Goal: Information Seeking & Learning: Learn about a topic

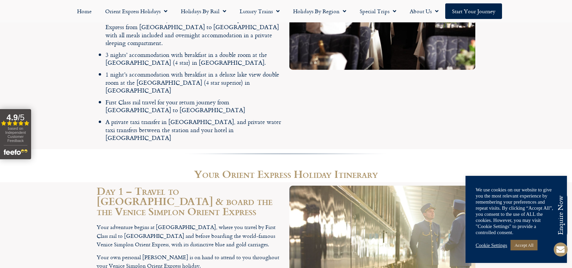
click at [529, 242] on link "Accept All" at bounding box center [524, 244] width 27 height 10
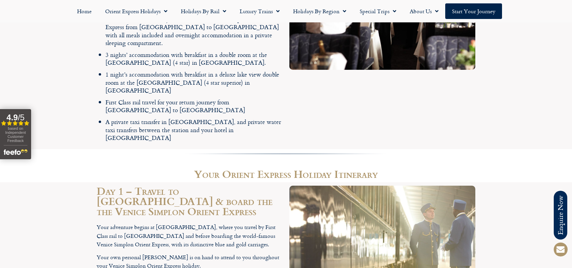
click at [139, 168] on h2 "Your Orient Express Holiday Itinerary" at bounding box center [286, 173] width 379 height 10
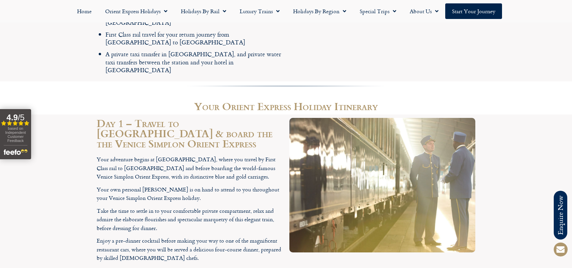
scroll to position [1221, 0]
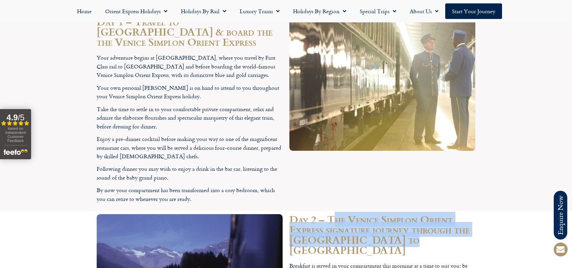
drag, startPoint x: 331, startPoint y: 145, endPoint x: 326, endPoint y: 189, distance: 44.0
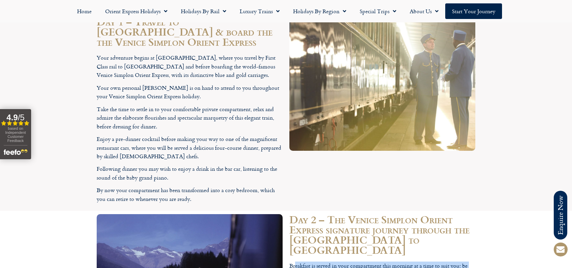
drag, startPoint x: 296, startPoint y: 180, endPoint x: 411, endPoint y: 191, distance: 115.6
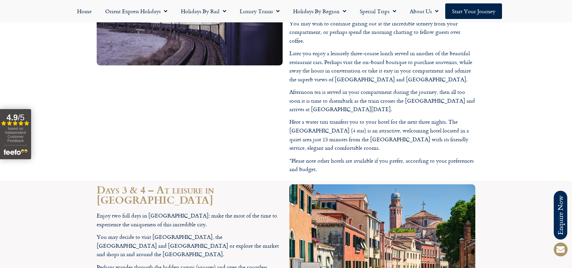
scroll to position [1491, 0]
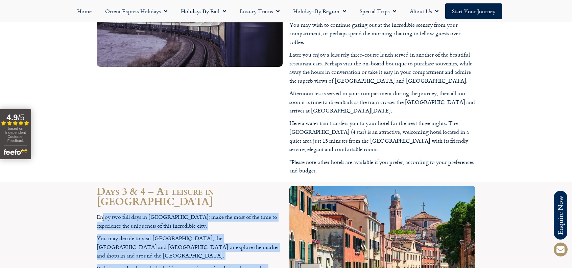
drag, startPoint x: 102, startPoint y: 114, endPoint x: 223, endPoint y: 181, distance: 137.7
click at [216, 212] on div "Enjoy two full days in Venice; make the most of the time to experience the uniq…" at bounding box center [190, 252] width 186 height 81
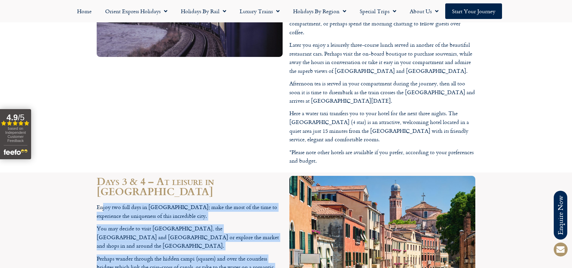
scroll to position [1593, 0]
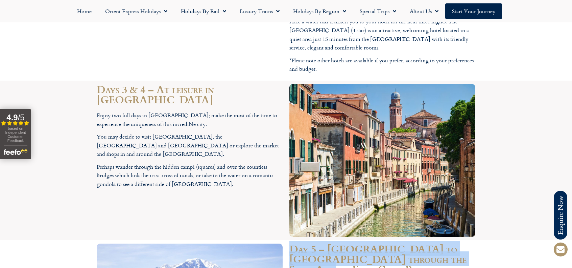
drag, startPoint x: 293, startPoint y: 156, endPoint x: 468, endPoint y: 165, distance: 175.4
click at [468, 243] on h2 "Day 5 – Venice to Montreux through the Swiss Alps by First Class Rail" at bounding box center [382, 258] width 186 height 30
click at [412, 243] on h2 "Day 5 – Venice to Montreux through the Swiss Alps by First Class Rail" at bounding box center [382, 258] width 186 height 30
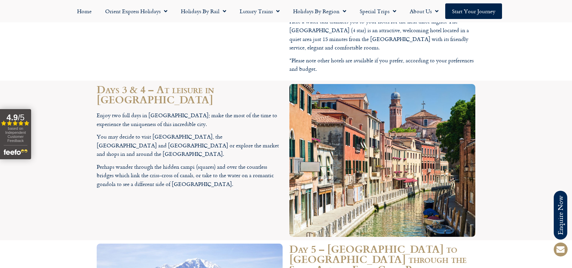
drag, startPoint x: 299, startPoint y: 182, endPoint x: 381, endPoint y: 182, distance: 82.5
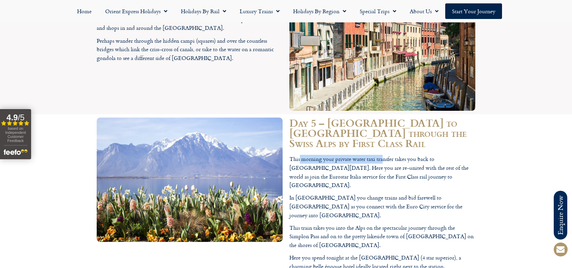
scroll to position [1728, 0]
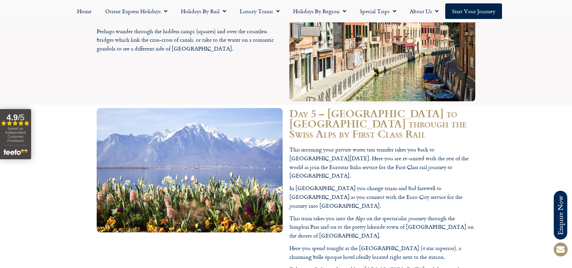
drag, startPoint x: 100, startPoint y: 189, endPoint x: 195, endPoint y: 191, distance: 95.0
drag, startPoint x: 122, startPoint y: 200, endPoint x: 207, endPoint y: 218, distance: 86.4
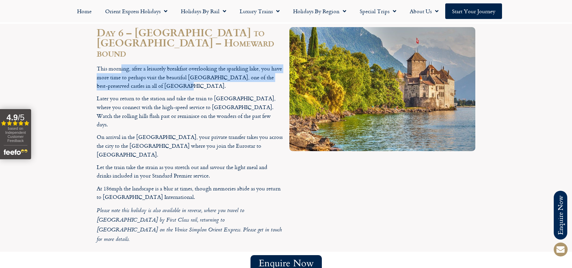
scroll to position [1999, 0]
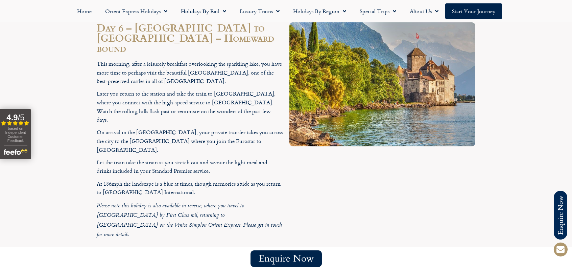
drag, startPoint x: 140, startPoint y: 157, endPoint x: 359, endPoint y: 155, distance: 218.8
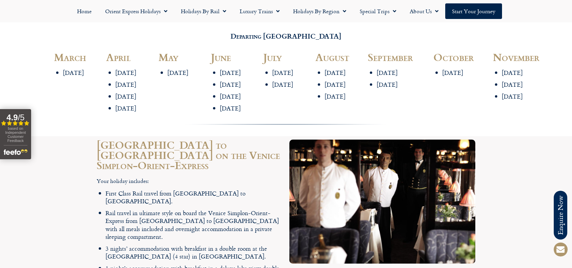
scroll to position [861, 0]
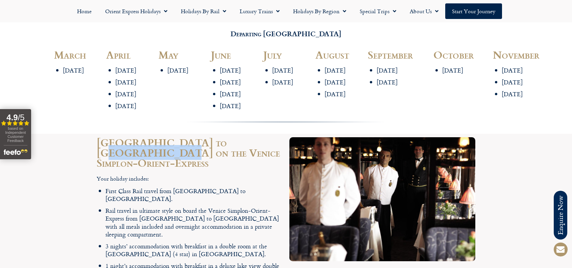
drag, startPoint x: 208, startPoint y: 129, endPoint x: 271, endPoint y: 131, distance: 62.9
click at [271, 137] on h2 "Paris to Venice on the Venice Simplon-Orient-Express" at bounding box center [190, 152] width 186 height 30
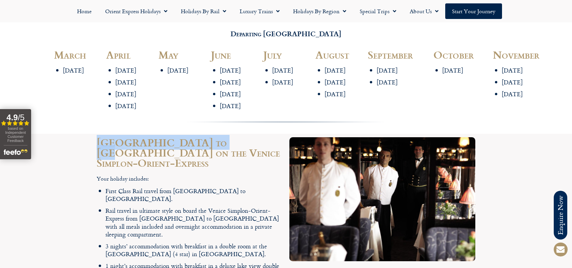
drag, startPoint x: 97, startPoint y: 131, endPoint x: 215, endPoint y: 130, distance: 117.7
click at [215, 137] on h2 "Paris to Venice on the Venice Simplon-Orient-Express" at bounding box center [190, 152] width 186 height 30
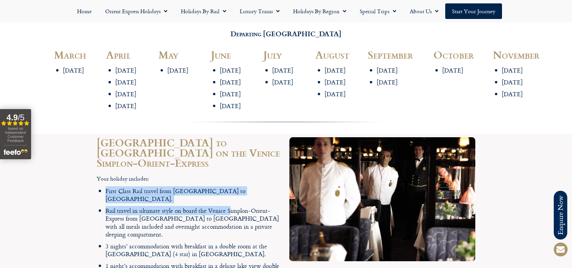
drag, startPoint x: 105, startPoint y: 167, endPoint x: 228, endPoint y: 173, distance: 123.6
click at [228, 174] on div "Your holiday includes: First Class Rail travel from London to Paris. Rail trave…" at bounding box center [190, 253] width 186 height 159
click at [195, 206] on li "Rail travel in ultimate style on board the Venice Simplon-Orient-Express from P…" at bounding box center [194, 221] width 177 height 31
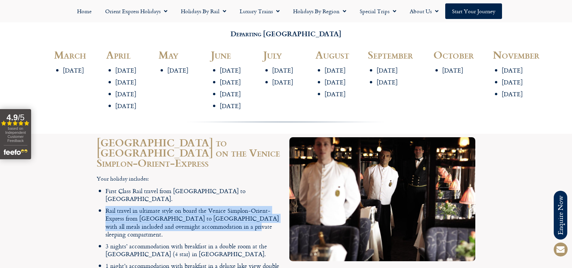
drag, startPoint x: 106, startPoint y: 180, endPoint x: 252, endPoint y: 193, distance: 147.1
click at [252, 206] on li "Rail travel in ultimate style on board the Venice Simplon-Orient-Express from P…" at bounding box center [194, 221] width 177 height 31
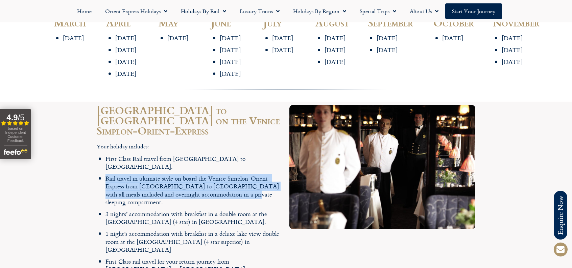
scroll to position [895, 0]
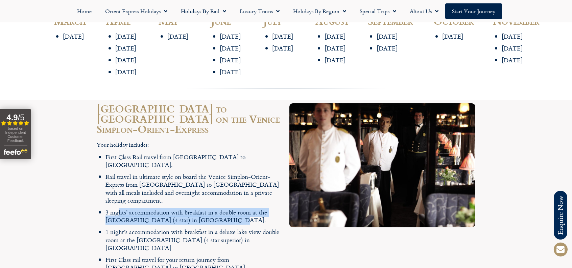
drag, startPoint x: 119, startPoint y: 171, endPoint x: 198, endPoint y: 180, distance: 79.6
click at [198, 208] on li "3 nights’ accommodation with breakfast in a double room at the Hotel Ai Mori d’…" at bounding box center [194, 216] width 177 height 16
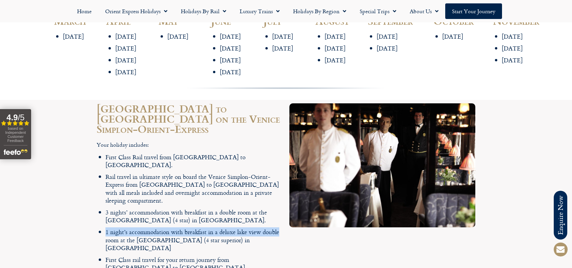
drag, startPoint x: 107, startPoint y: 192, endPoint x: 278, endPoint y: 189, distance: 171.5
click at [278, 228] on li "1 night’s accommodation with breakfast in a deluxe lake view double room at the…" at bounding box center [194, 240] width 177 height 24
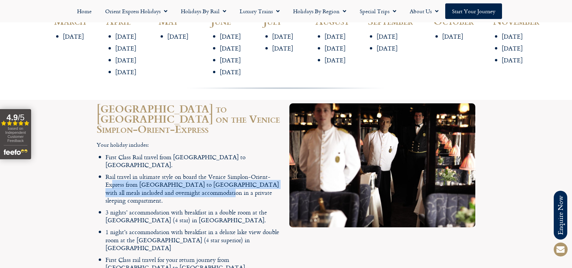
drag, startPoint x: 113, startPoint y: 152, endPoint x: 219, endPoint y: 159, distance: 106.5
click at [219, 172] on li "Rail travel in ultimate style on board the Venice Simplon-Orient-Express from P…" at bounding box center [194, 187] width 177 height 31
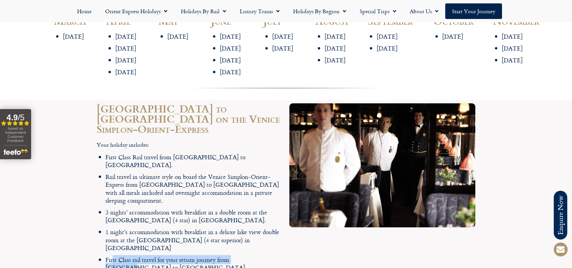
drag, startPoint x: 113, startPoint y: 209, endPoint x: 251, endPoint y: 212, distance: 138.3
click at [251, 255] on li "First Class rail travel for your return journey from Venice to London" at bounding box center [194, 263] width 177 height 16
drag, startPoint x: 135, startPoint y: 224, endPoint x: 250, endPoint y: 227, distance: 114.7
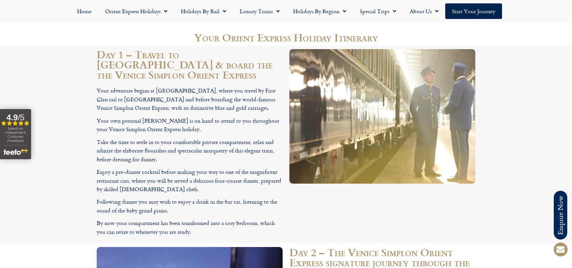
scroll to position [1233, 0]
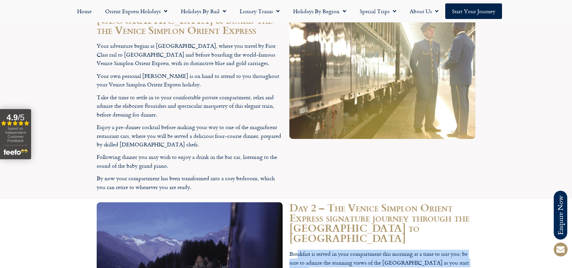
drag, startPoint x: 297, startPoint y: 172, endPoint x: 400, endPoint y: 186, distance: 104.4
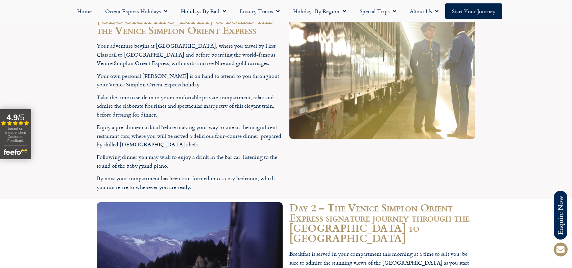
drag, startPoint x: 304, startPoint y: 213, endPoint x: 422, endPoint y: 215, distance: 118.0
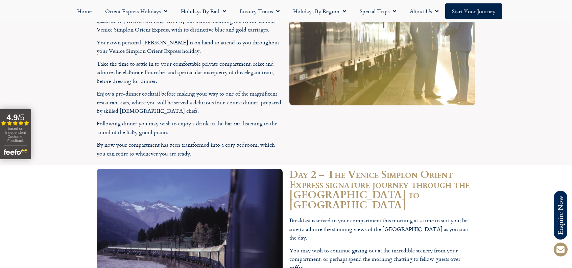
scroll to position [1267, 0]
drag, startPoint x: 308, startPoint y: 199, endPoint x: 392, endPoint y: 212, distance: 85.0
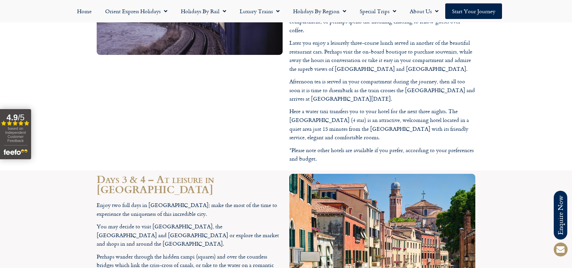
scroll to position [1672, 0]
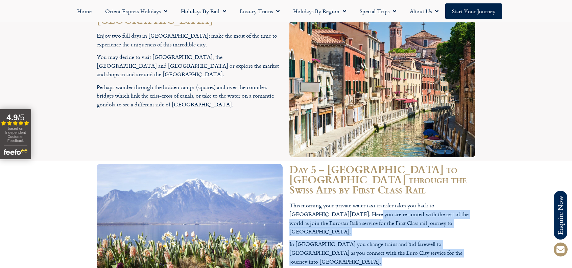
drag, startPoint x: 326, startPoint y: 110, endPoint x: 412, endPoint y: 149, distance: 94.7
click at [412, 201] on div "This morning your private water taxi transfer takes you back to Venice Santa Lu…" at bounding box center [382, 269] width 186 height 137
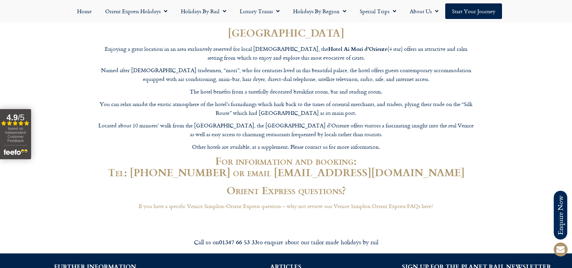
scroll to position [0, 0]
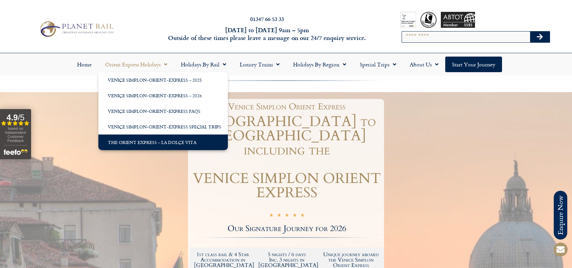
click at [140, 142] on link "The Orient Express – La Dolce Vita" at bounding box center [163, 142] width 130 height 16
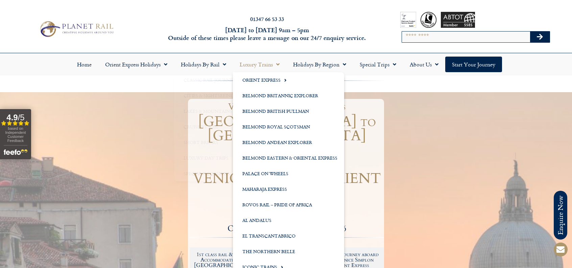
click at [263, 65] on link "Luxury Trains" at bounding box center [259, 64] width 53 height 16
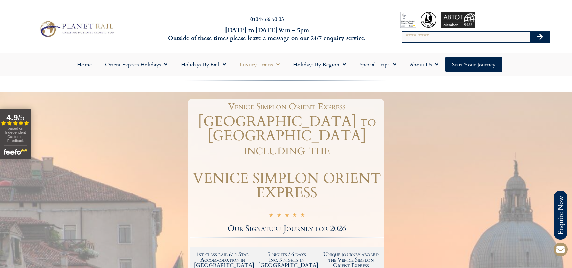
click at [267, 64] on link "Luxury Trains" at bounding box center [259, 64] width 53 height 16
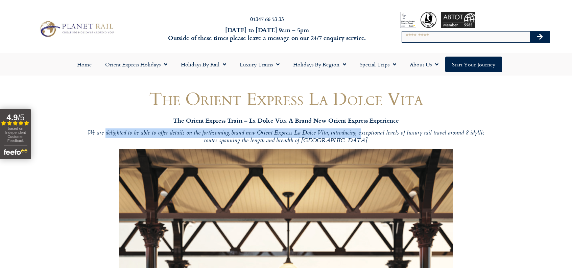
drag, startPoint x: 116, startPoint y: 132, endPoint x: 360, endPoint y: 126, distance: 243.9
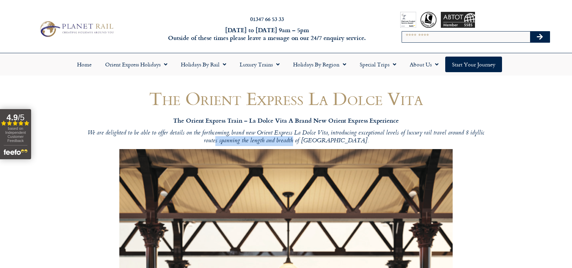
drag, startPoint x: 244, startPoint y: 143, endPoint x: 319, endPoint y: 140, distance: 75.5
click at [319, 140] on p "We are delighted to be able to offer details on the forthcoming, brand new Orie…" at bounding box center [286, 137] width 406 height 16
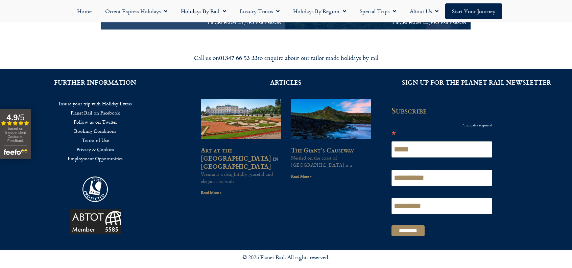
scroll to position [1000, 0]
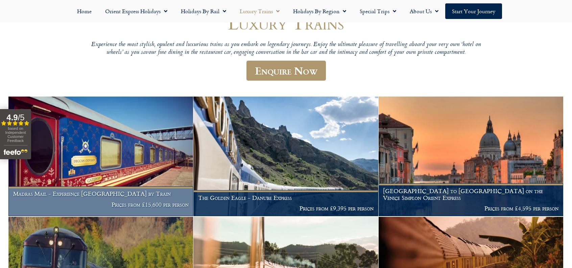
scroll to position [68, 0]
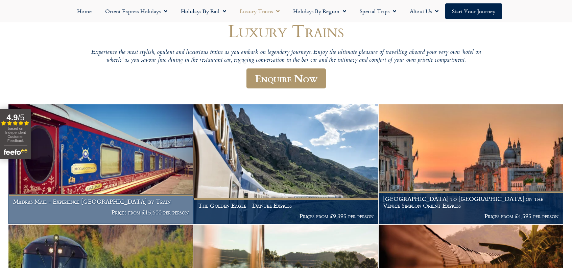
click at [120, 148] on img at bounding box center [100, 163] width 185 height 119
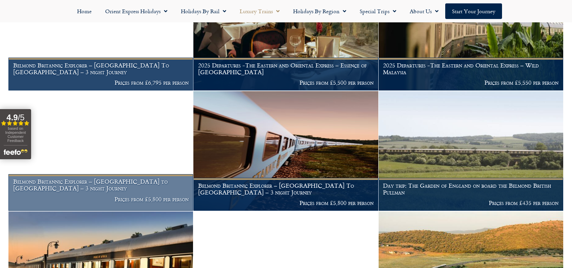
scroll to position [440, 0]
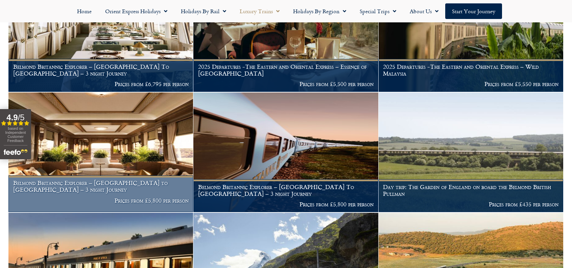
click at [129, 142] on img at bounding box center [100, 151] width 185 height 119
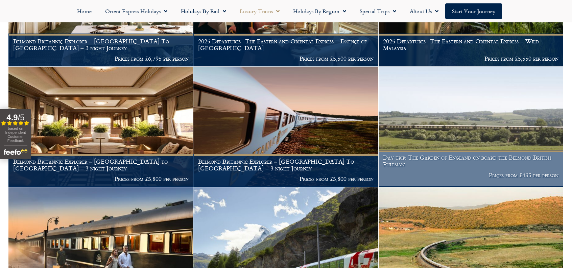
scroll to position [541, 0]
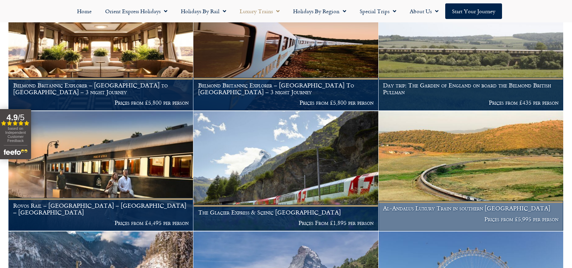
click at [474, 149] on img at bounding box center [471, 170] width 185 height 119
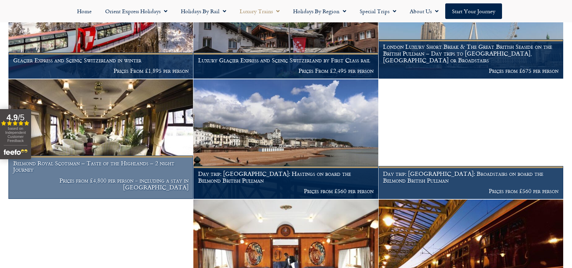
scroll to position [811, 0]
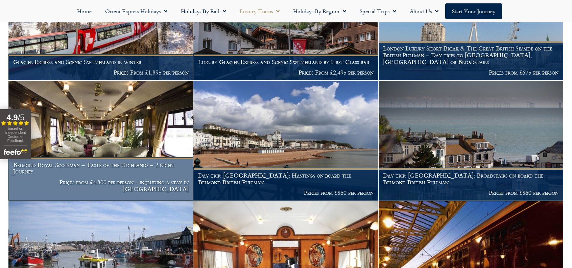
click at [120, 107] on img at bounding box center [100, 140] width 185 height 119
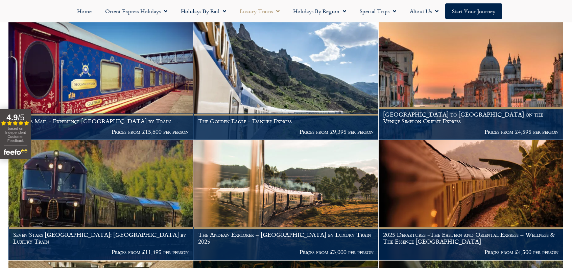
scroll to position [0, 0]
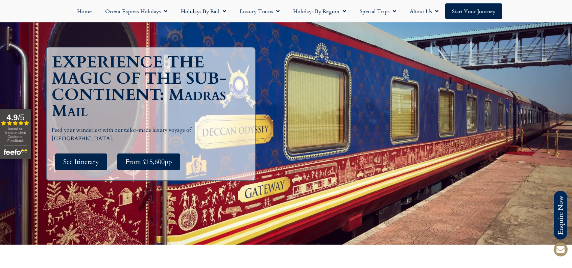
scroll to position [68, 0]
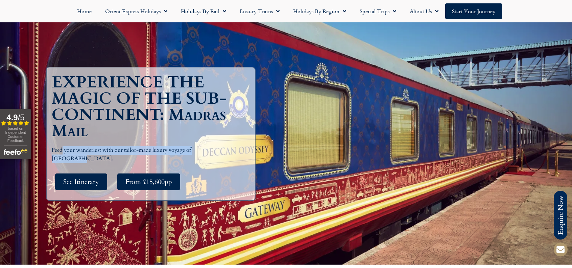
drag, startPoint x: 62, startPoint y: 153, endPoint x: 216, endPoint y: 154, distance: 154.2
click at [216, 154] on p "Feed your wanderlust with our tailor-made luxury voyage of Southern India." at bounding box center [153, 154] width 202 height 17
click at [190, 152] on p "Feed your wanderlust with our tailor-made luxury voyage of Southern India." at bounding box center [153, 154] width 202 height 17
drag, startPoint x: 118, startPoint y: 155, endPoint x: 216, endPoint y: 157, distance: 97.4
click at [216, 157] on p "Feed your wanderlust with our tailor-made luxury voyage of Southern India." at bounding box center [153, 154] width 202 height 17
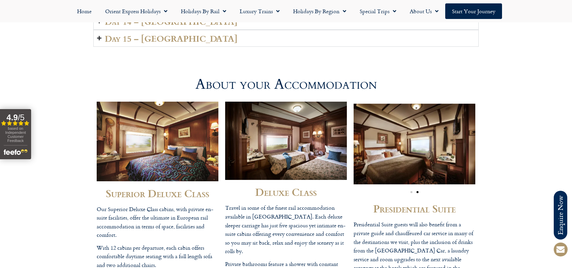
scroll to position [1420, 0]
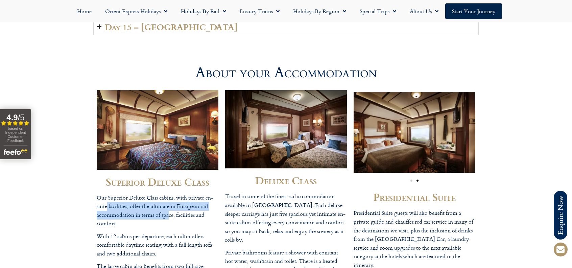
drag, startPoint x: 107, startPoint y: 152, endPoint x: 168, endPoint y: 163, distance: 62.2
click at [168, 193] on p "Our Superior Deluxe Class cabins, with private en-suite facilities, offer the u…" at bounding box center [158, 210] width 122 height 34
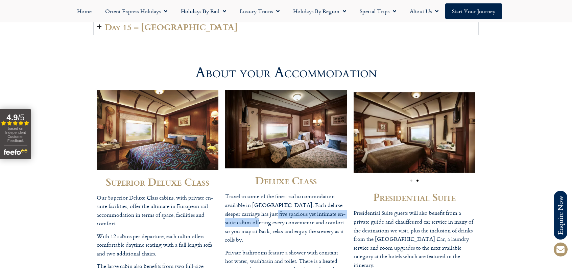
drag, startPoint x: 257, startPoint y: 157, endPoint x: 257, endPoint y: 164, distance: 7.1
click at [257, 192] on p "Travel in some of the finest rail accommodation available in Europe. Each delux…" at bounding box center [286, 218] width 122 height 52
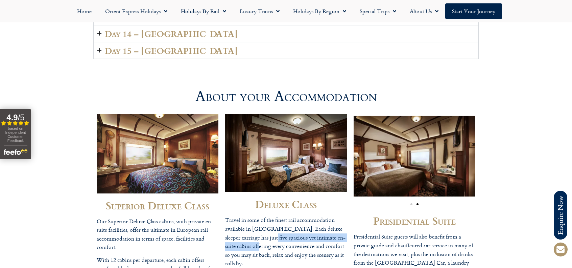
scroll to position [1319, 0]
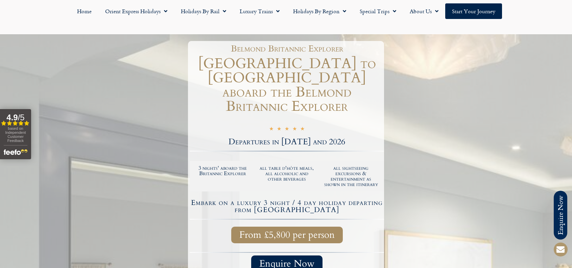
scroll to position [101, 0]
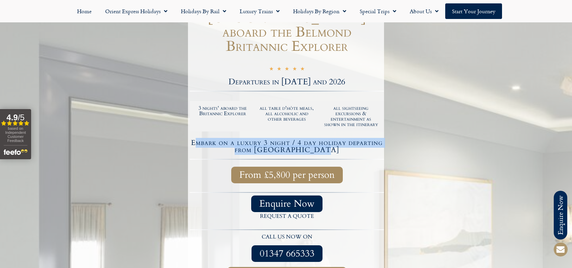
drag, startPoint x: 200, startPoint y: 128, endPoint x: 345, endPoint y: 134, distance: 145.2
click at [345, 139] on h4 "Embark on a luxury 3 night / 4 day holiday departing from London Victoria" at bounding box center [287, 146] width 192 height 14
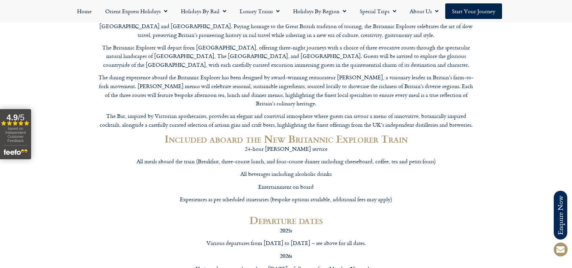
scroll to position [2435, 0]
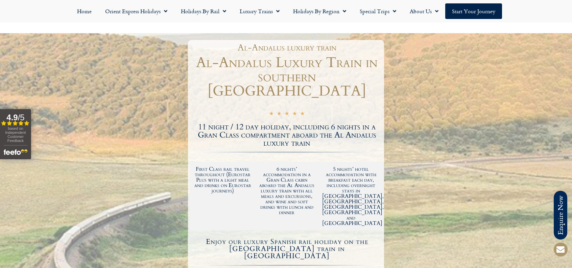
scroll to position [68, 0]
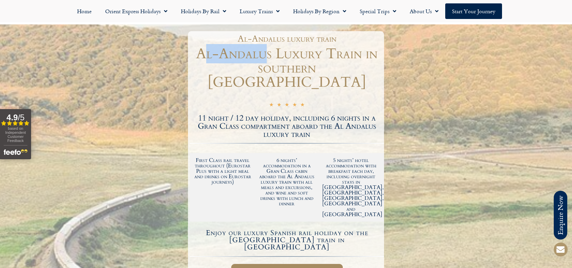
drag, startPoint x: 203, startPoint y: 55, endPoint x: 264, endPoint y: 51, distance: 61.4
click at [264, 51] on h1 "Al-Andalus Luxury Train in southern Spain" at bounding box center [287, 68] width 194 height 43
click at [254, 55] on h1 "Al-Andalus Luxury Train in southern Spain" at bounding box center [287, 68] width 194 height 43
drag, startPoint x: 198, startPoint y: 52, endPoint x: 270, endPoint y: 54, distance: 72.1
click at [270, 54] on h1 "Al-Andalus Luxury Train in southern Spain" at bounding box center [287, 68] width 194 height 43
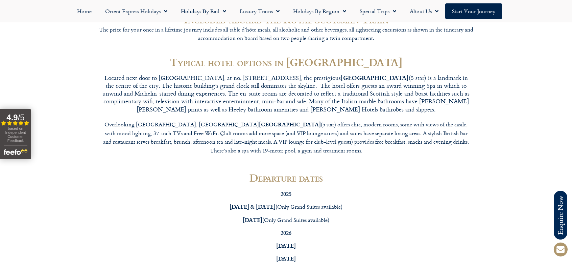
scroll to position [2029, 0]
